Goal: Transaction & Acquisition: Subscribe to service/newsletter

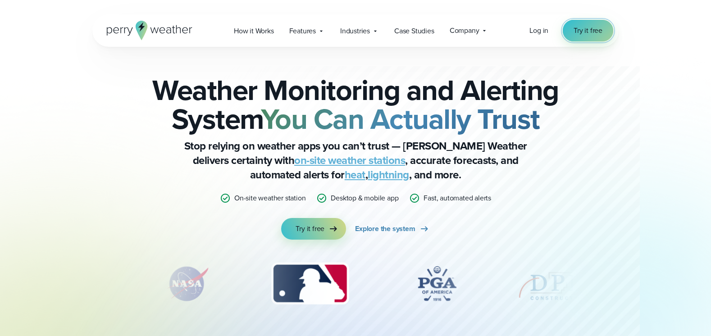
click at [587, 30] on span "Try it free" at bounding box center [588, 30] width 29 height 11
